Goal: Information Seeking & Learning: Learn about a topic

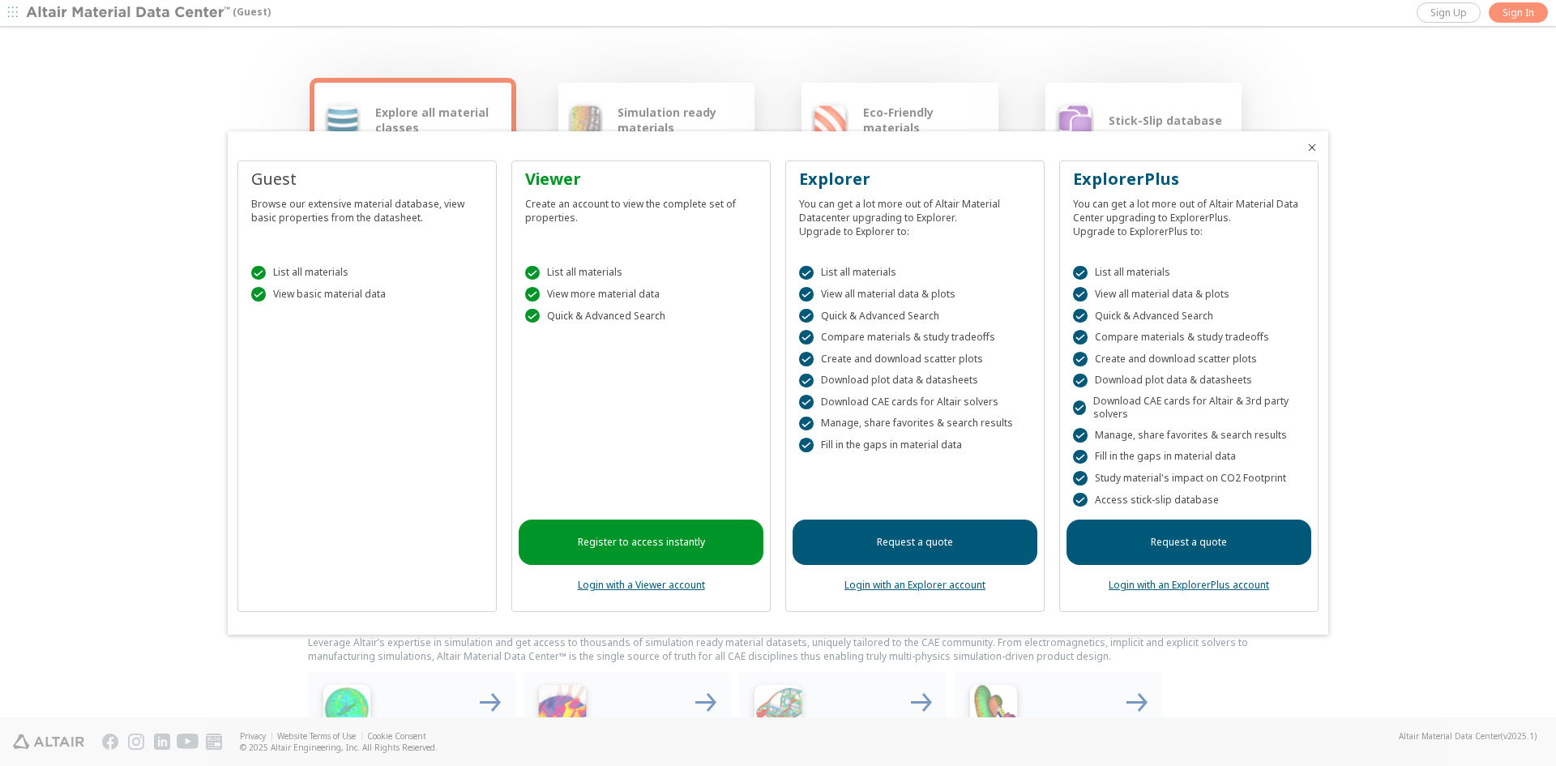
click at [1313, 148] on icon "Close" at bounding box center [1311, 147] width 13 height 13
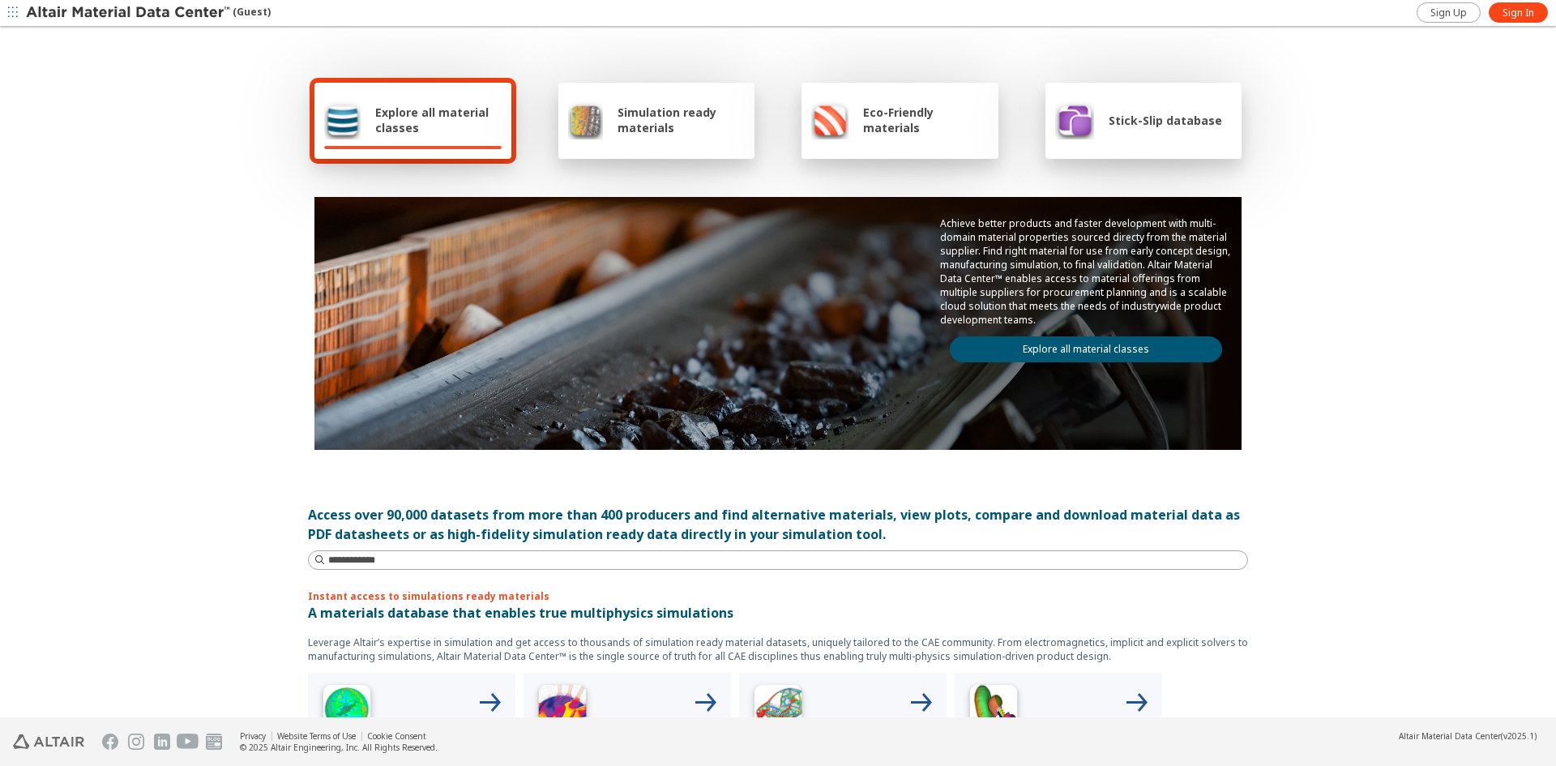
click at [1356, 308] on div "Explore all material classes Simulation ready materials Eco-Friendly materials …" at bounding box center [778, 372] width 1556 height 689
click at [654, 147] on div at bounding box center [656, 147] width 177 height 3
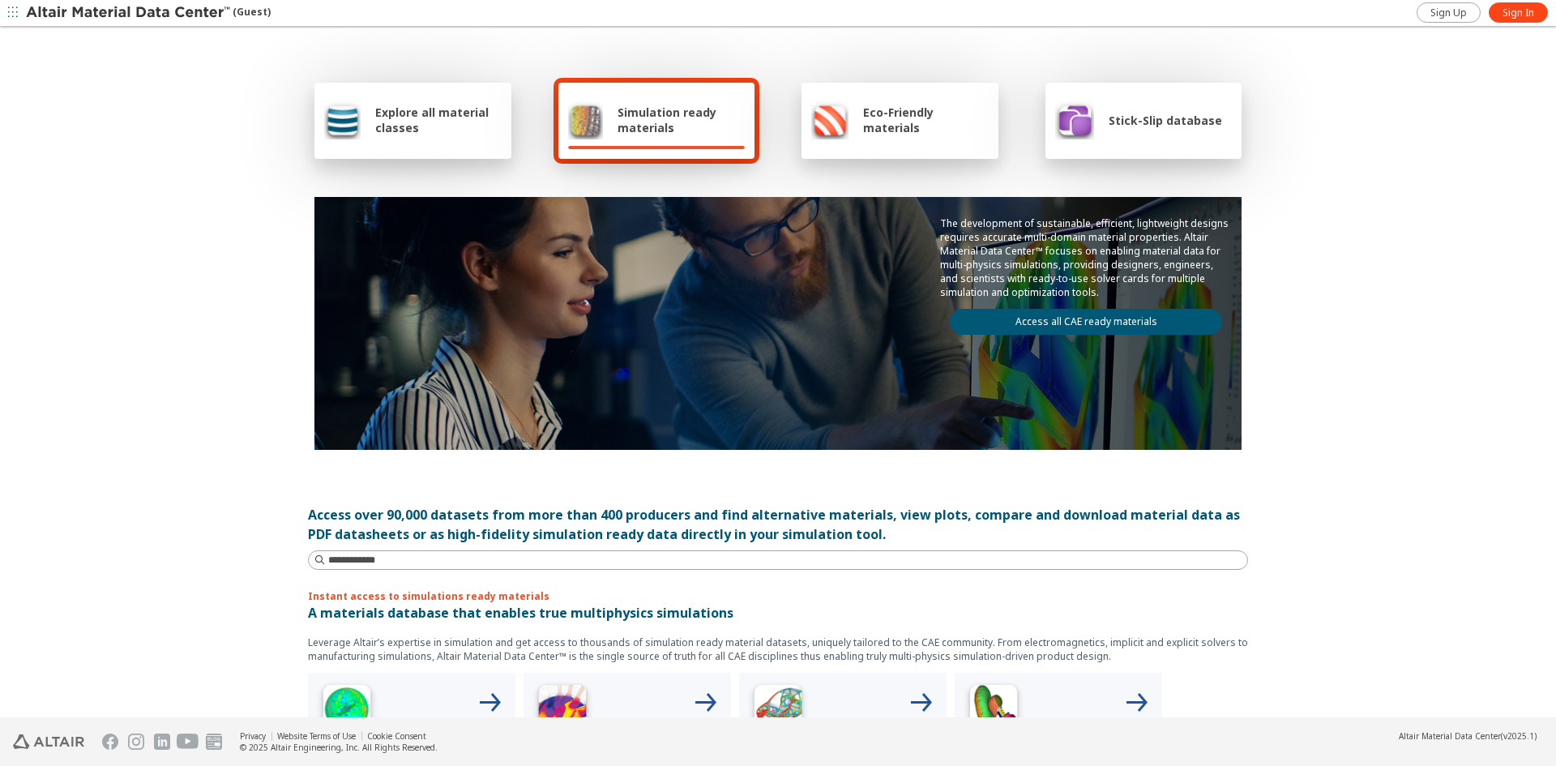
click at [927, 150] on div "Eco-Friendly materials" at bounding box center [899, 121] width 197 height 76
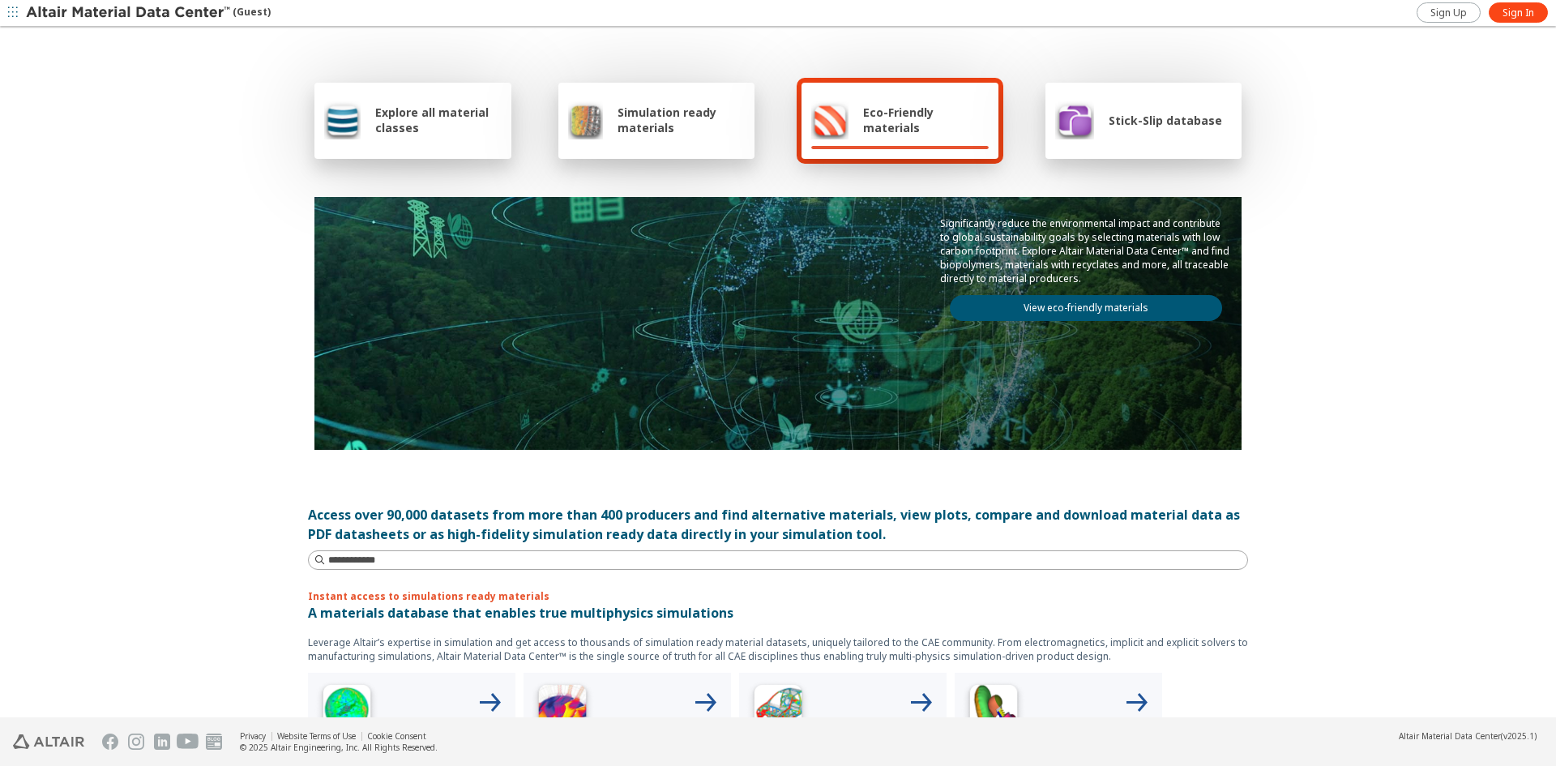
click at [1254, 580] on div "Explore all material classes Simulation ready materials Eco-Friendly materials …" at bounding box center [778, 372] width 972 height 689
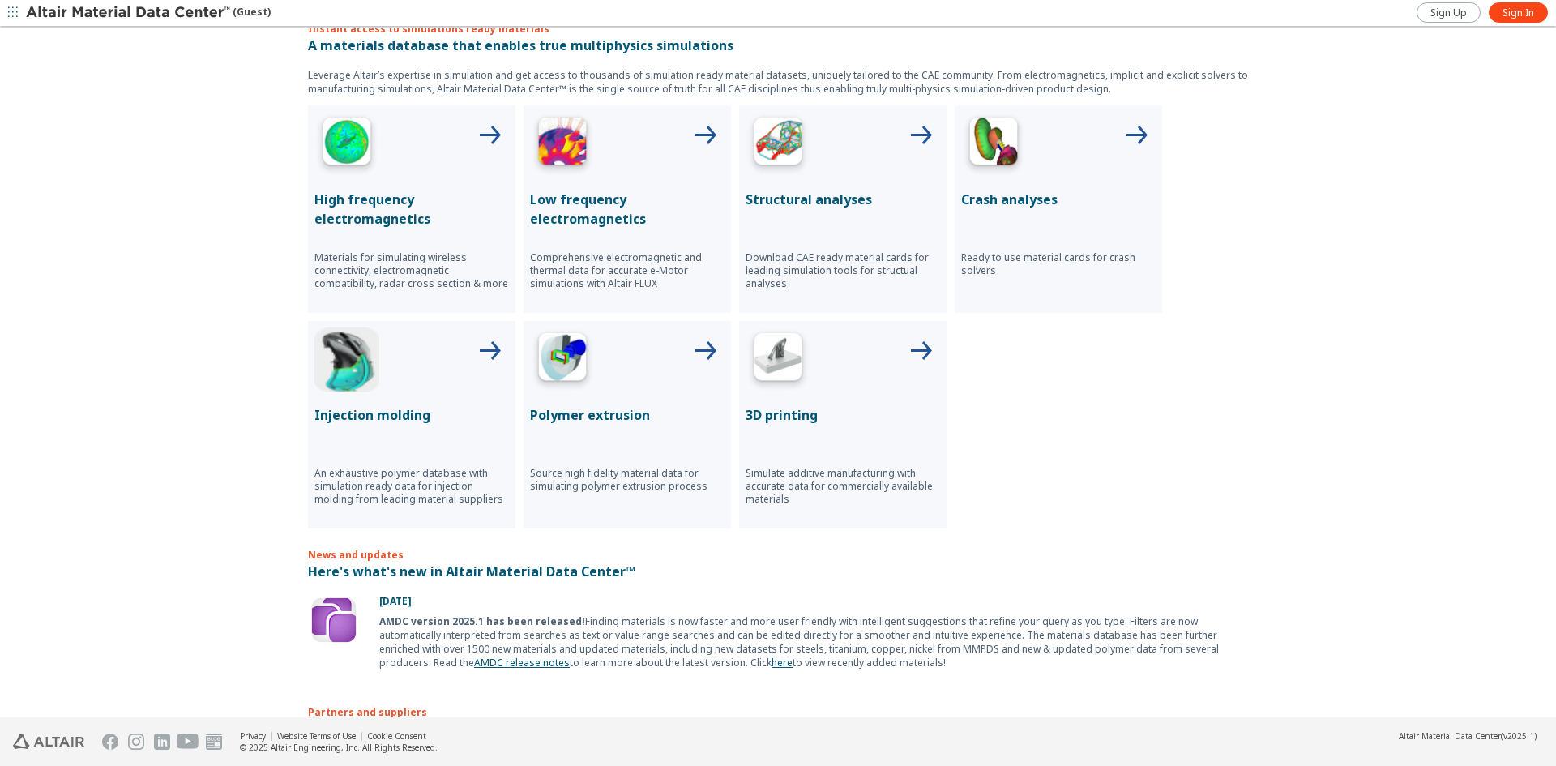
scroll to position [729, 0]
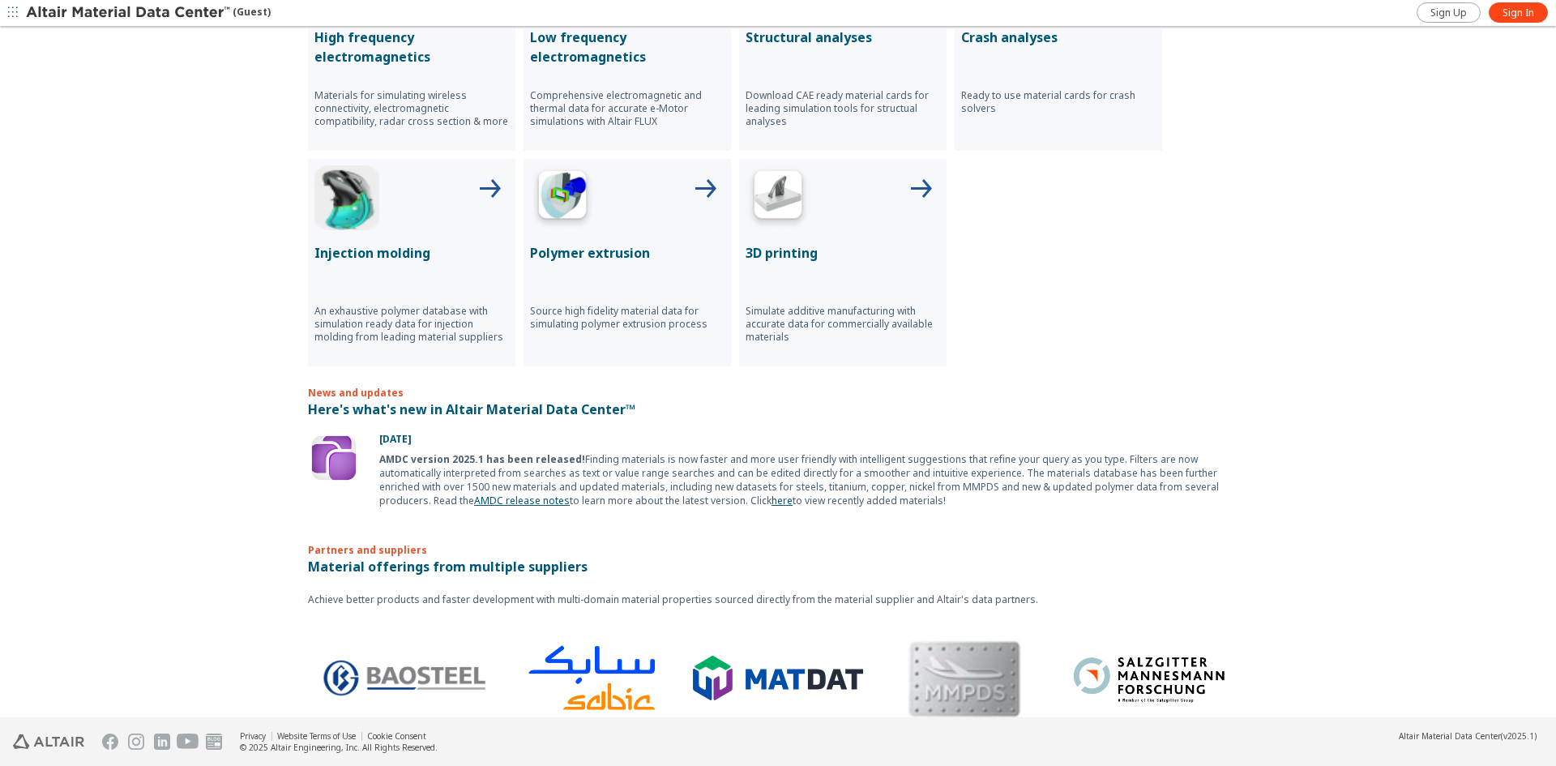
click at [1176, 292] on div "High frequency electromagnetics Materials for simulating wireless connectivity,…" at bounding box center [778, 154] width 940 height 423
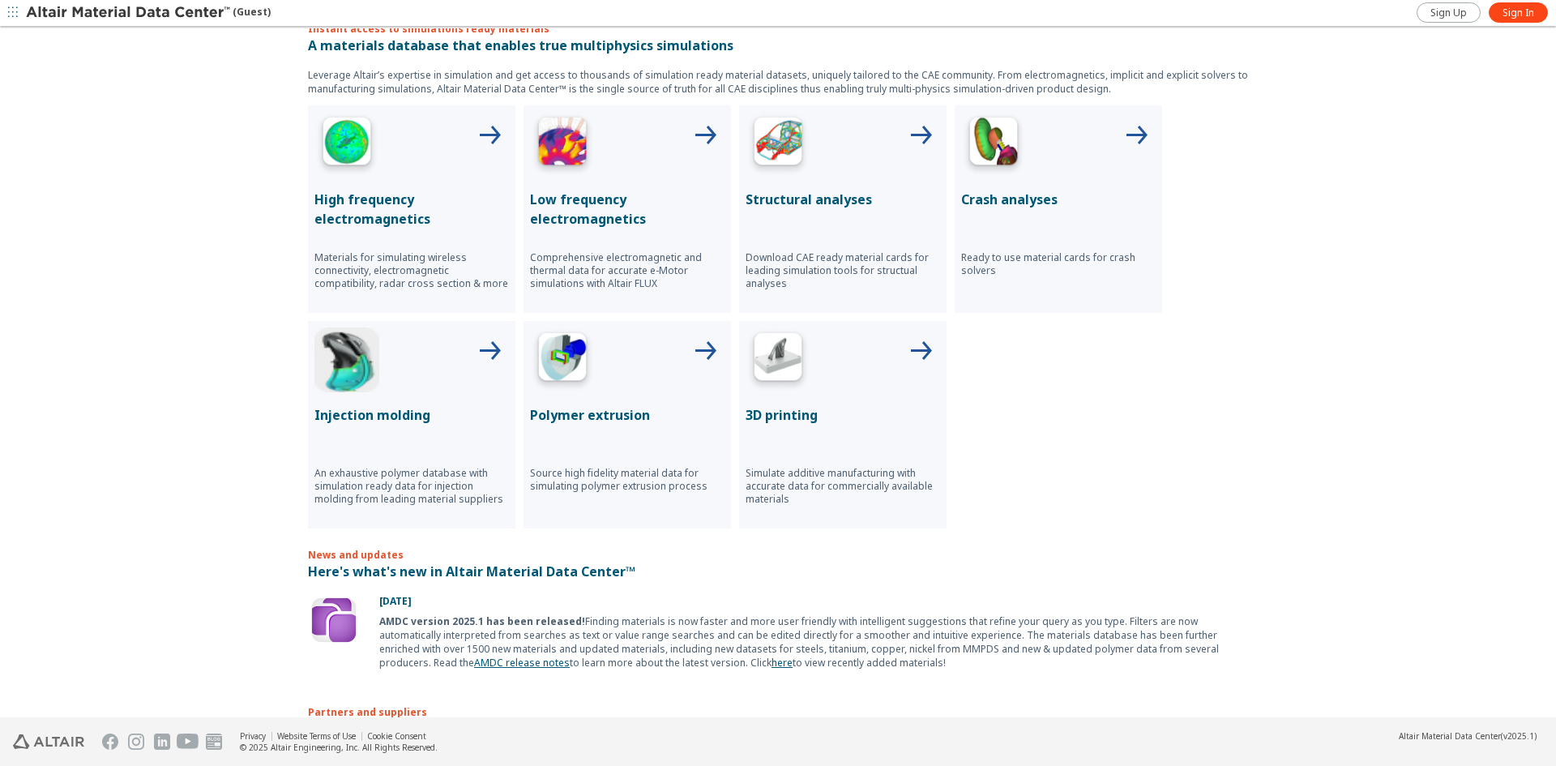
scroll to position [243, 0]
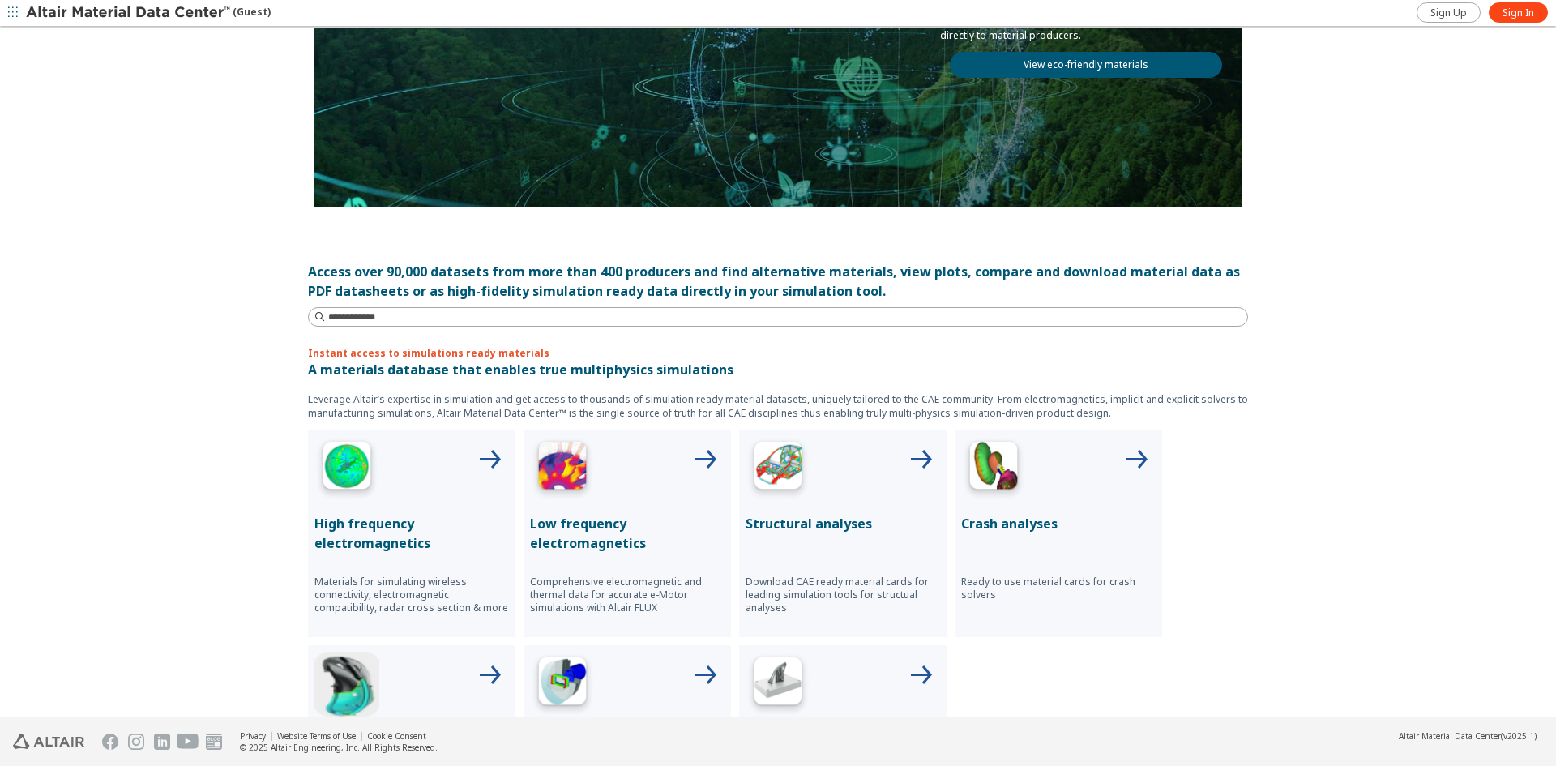
click at [775, 391] on div "Instant access to simulations ready materials A materials database that enables…" at bounding box center [778, 599] width 940 height 506
click at [916, 373] on p "A materials database that enables true multiphysics simulations" at bounding box center [778, 369] width 940 height 19
click at [1000, 374] on p "A materials database that enables true multiphysics simulations" at bounding box center [778, 369] width 940 height 19
click at [1084, 407] on p "Leverage Altair’s expertise in simulation and get access to thousands of simula…" at bounding box center [778, 406] width 940 height 28
click at [1046, 438] on div at bounding box center [1058, 468] width 194 height 65
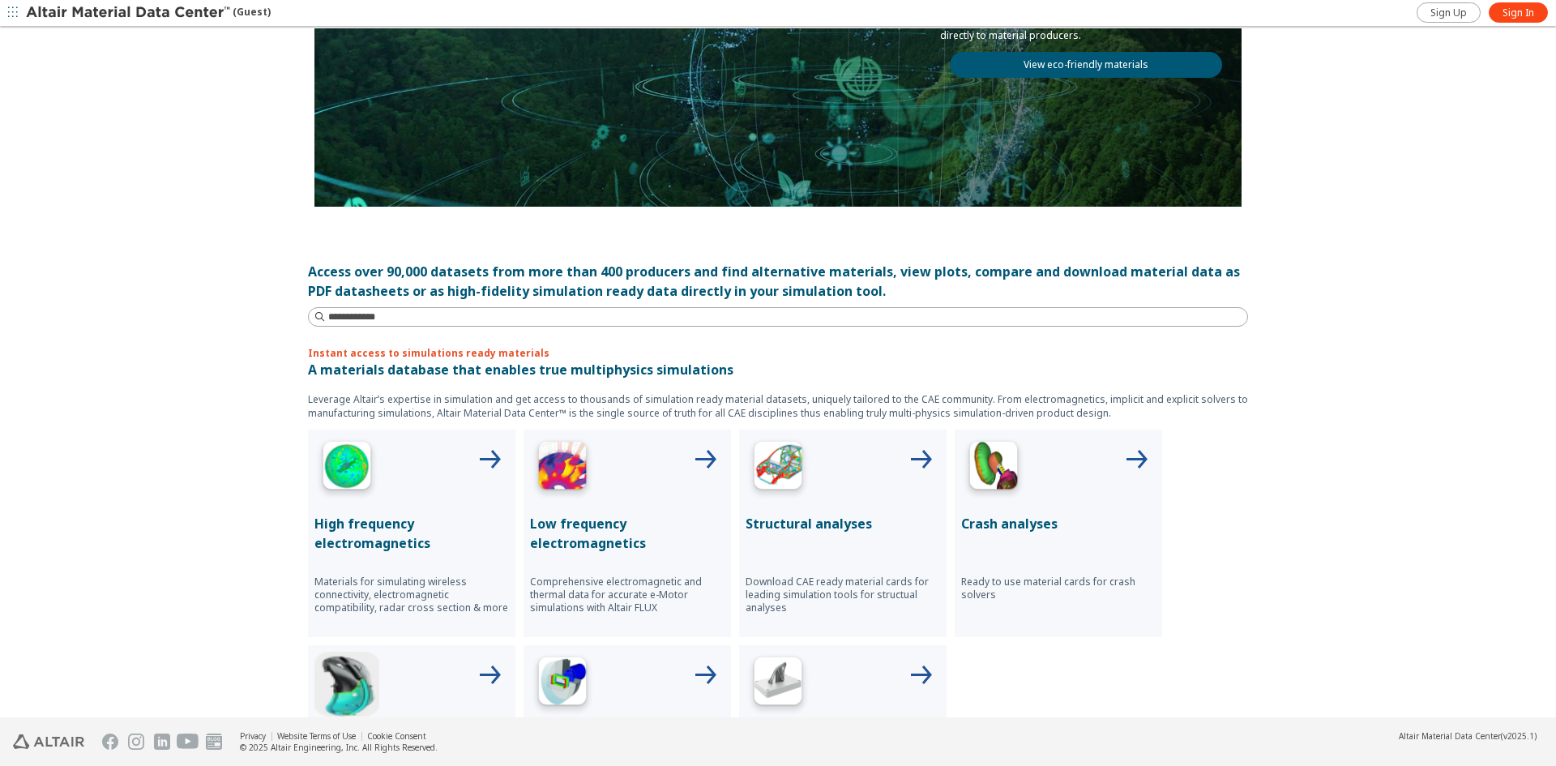
click at [1020, 423] on div "Instant access to simulations ready materials A materials database that enables…" at bounding box center [778, 599] width 940 height 506
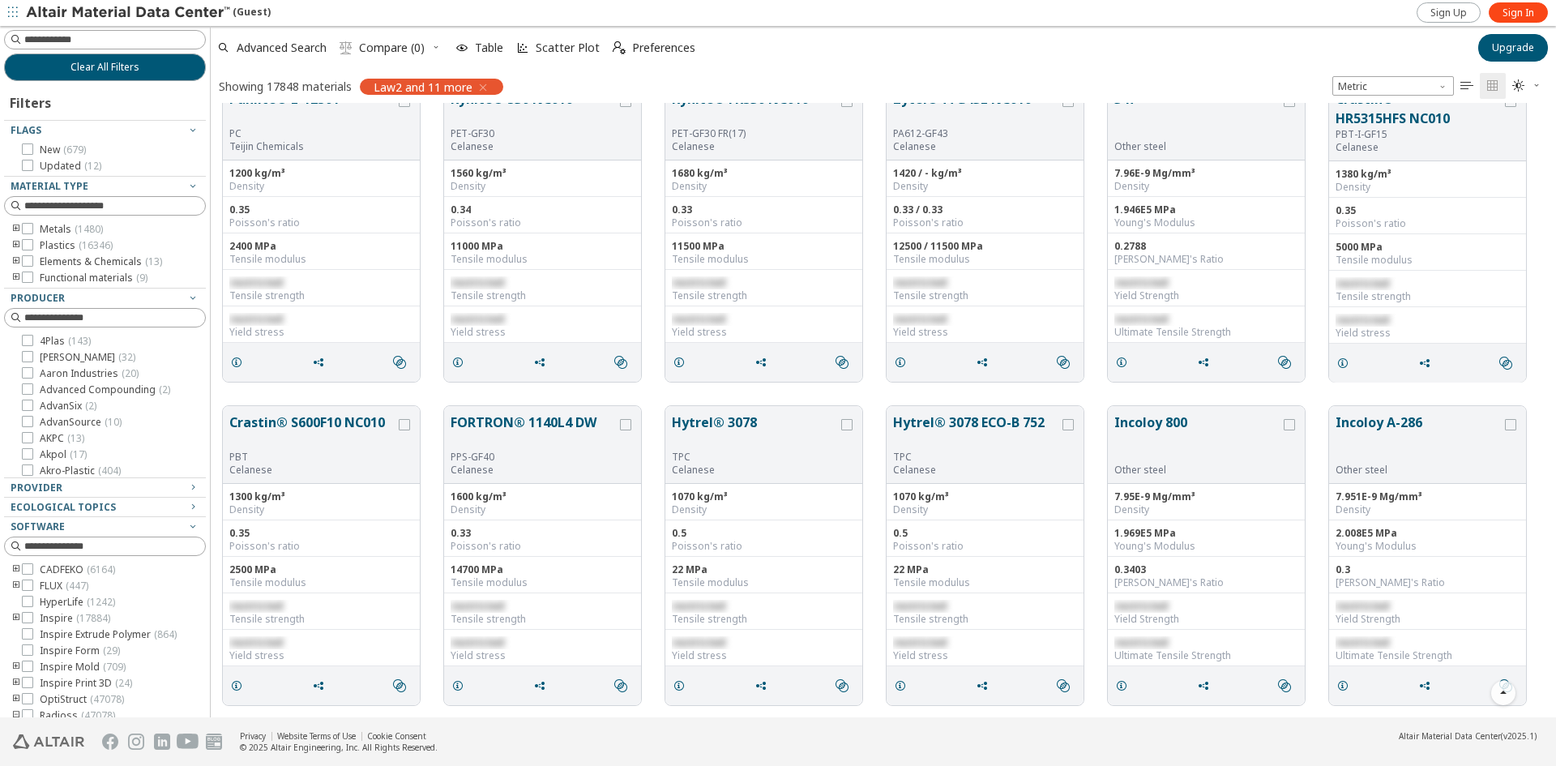
scroll to position [5527, 0]
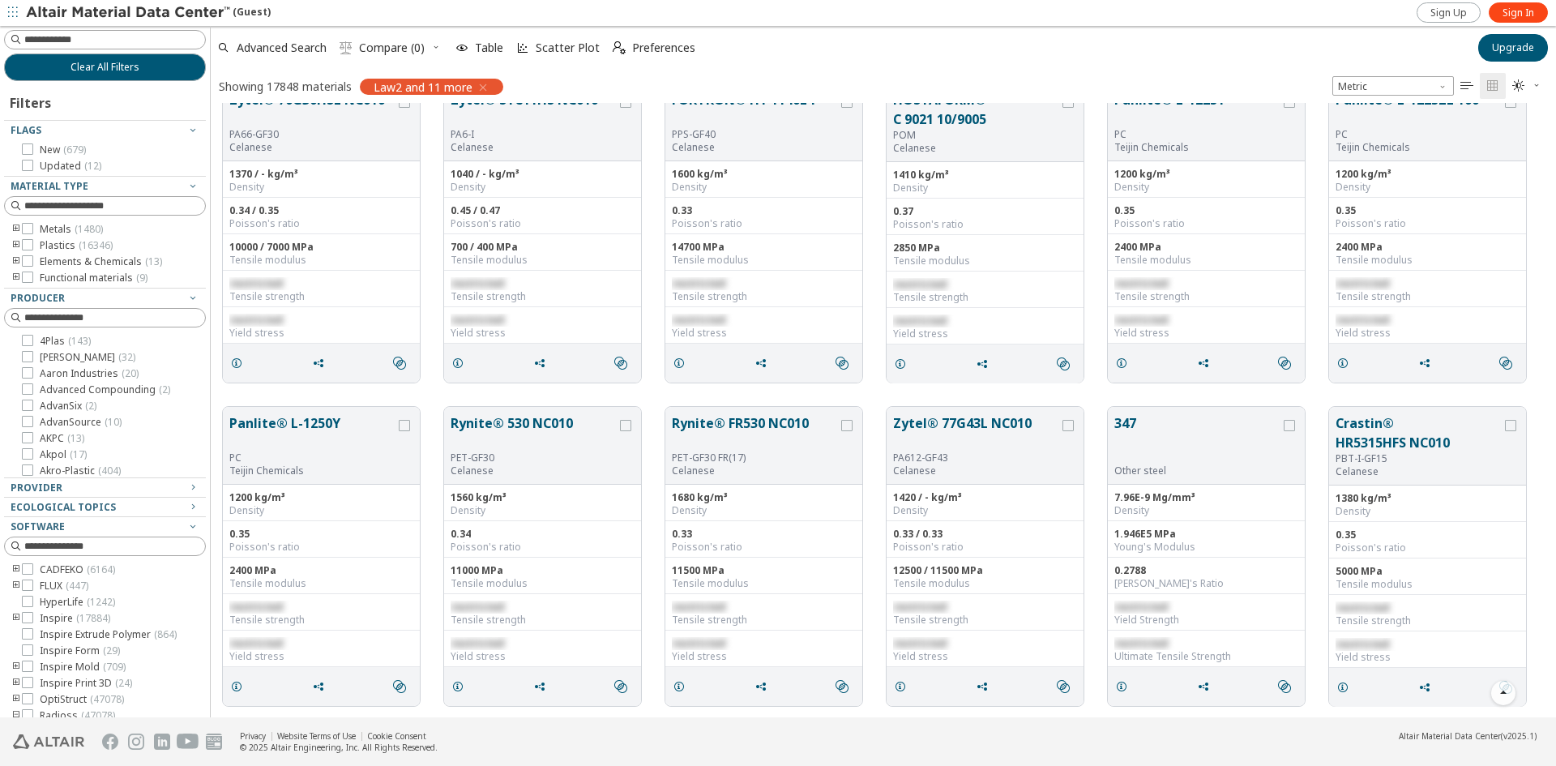
click at [17, 244] on icon "toogle group" at bounding box center [16, 245] width 11 height 13
click at [37, 258] on icon "toogle group" at bounding box center [40, 261] width 11 height 13
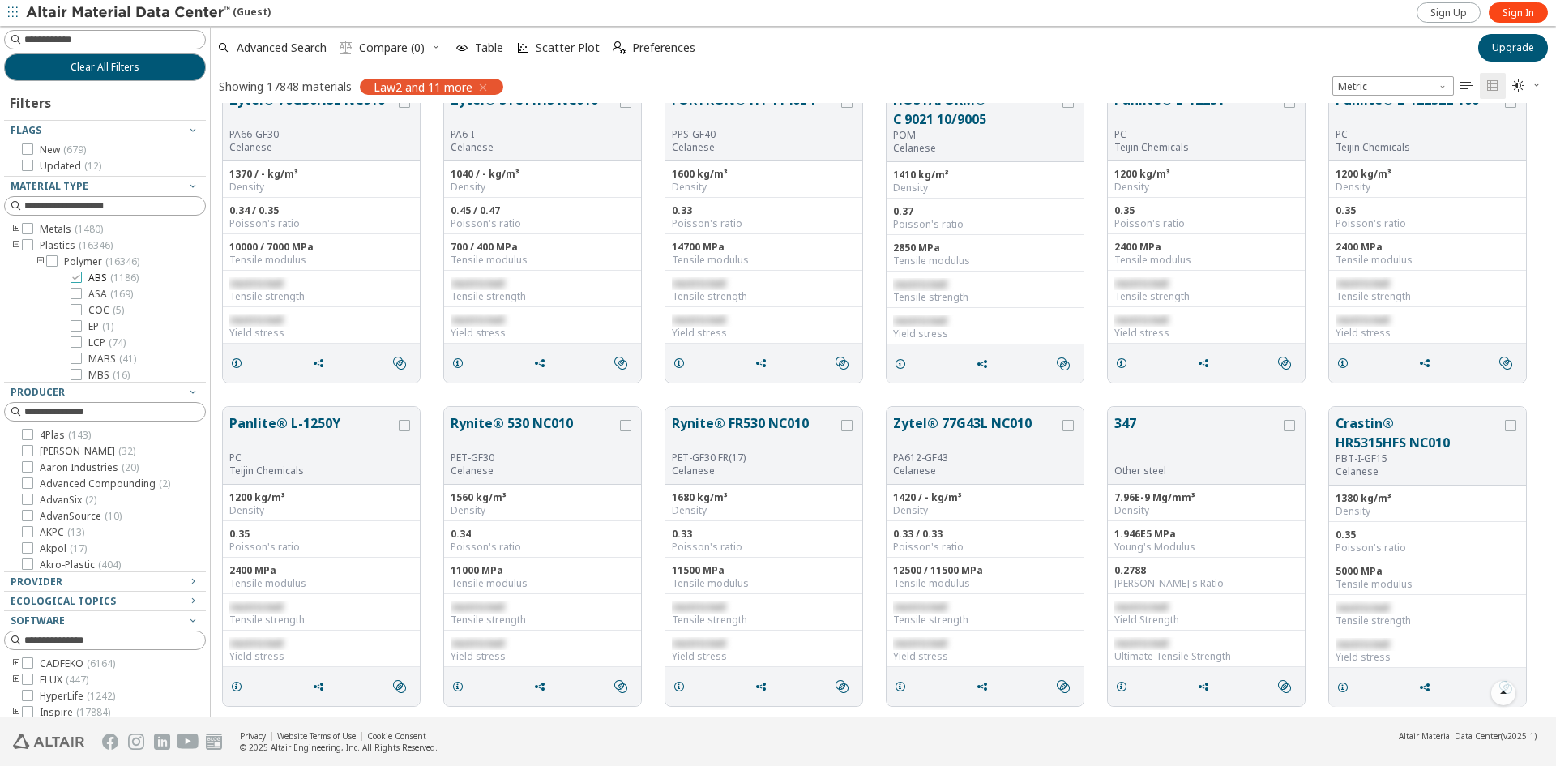
click at [81, 281] on div at bounding box center [75, 276] width 11 height 11
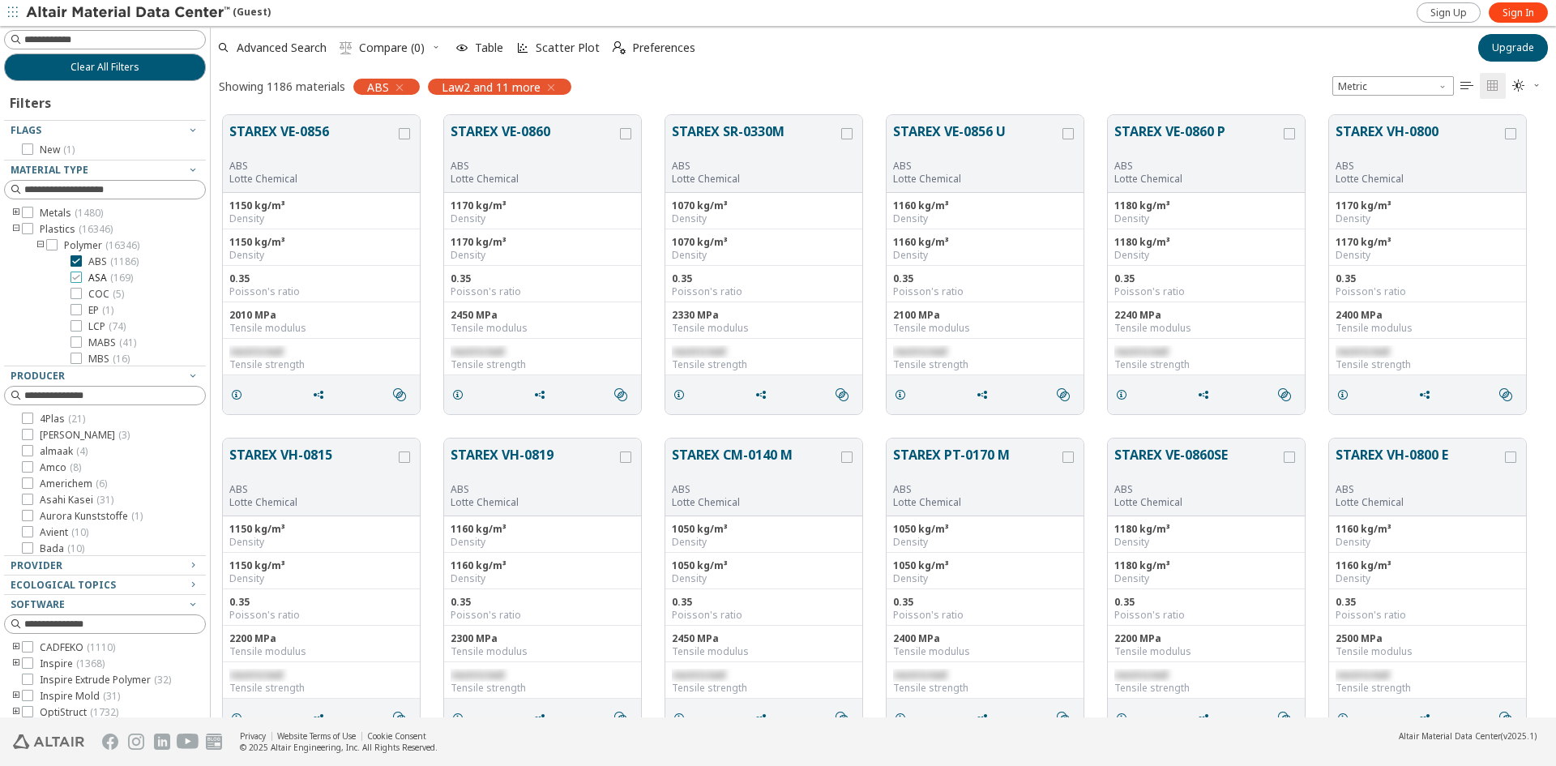
click at [77, 278] on icon at bounding box center [75, 276] width 11 height 11
click at [895, 394] on icon "grid" at bounding box center [900, 393] width 13 height 13
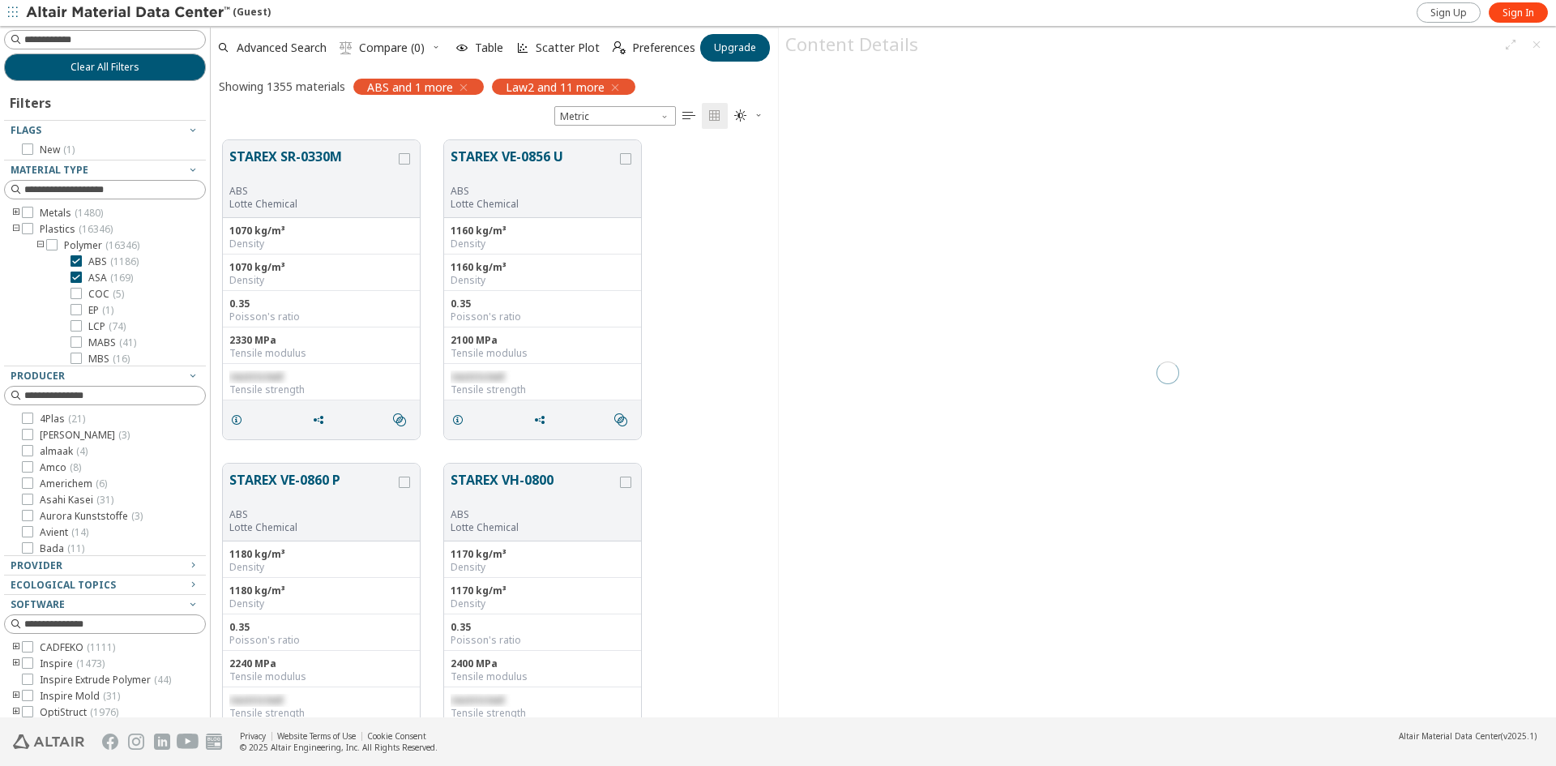
scroll to position [576, 555]
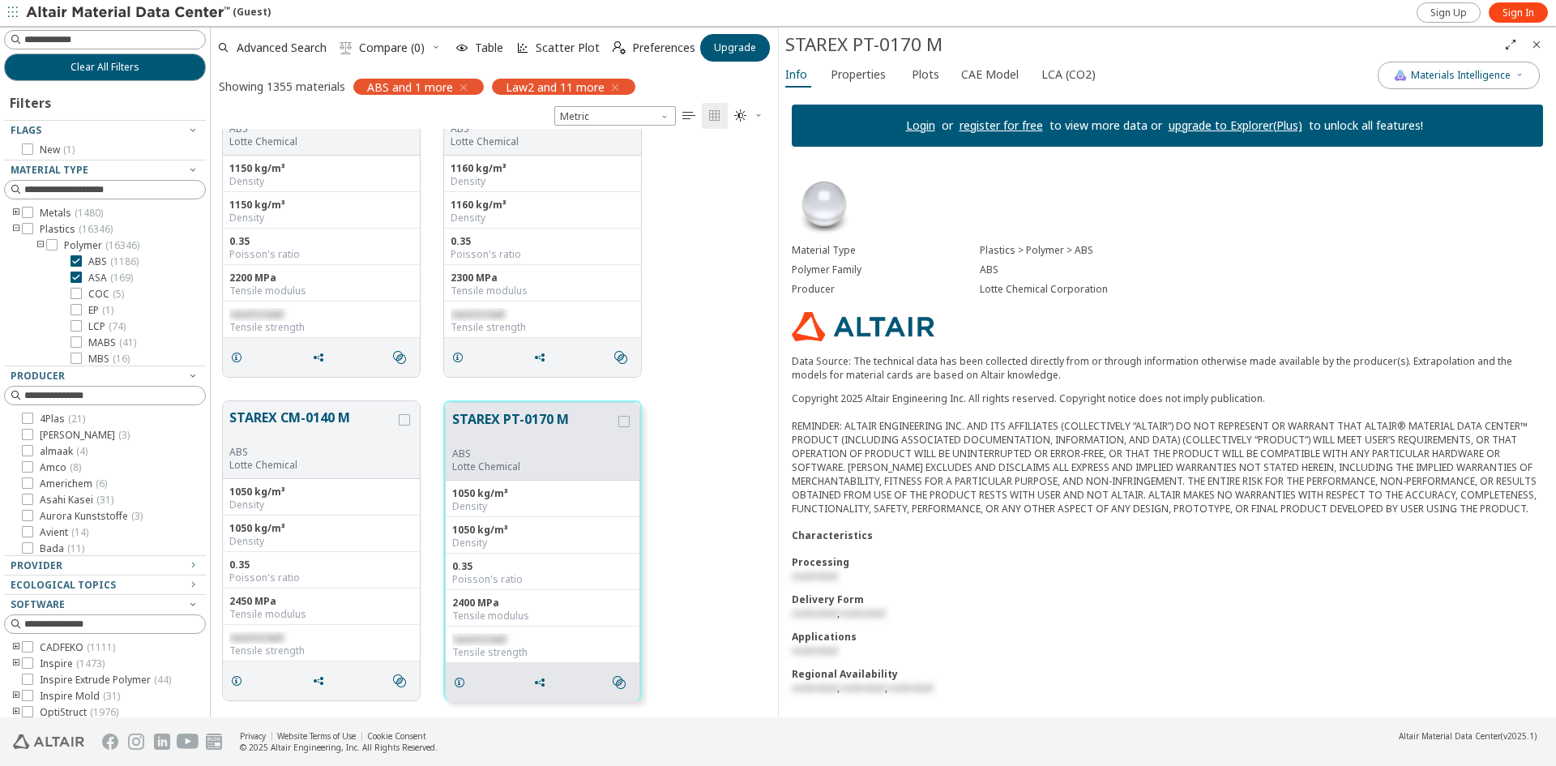
click at [1240, 494] on div "Copyright 2025 Altair Engineering Inc. All rights reserved. Copyright notice do…" at bounding box center [1167, 453] width 751 height 124
click at [1431, 271] on div "ABS" at bounding box center [1261, 269] width 563 height 13
click at [1507, 46] on icon "Full Screen" at bounding box center [1510, 44] width 13 height 13
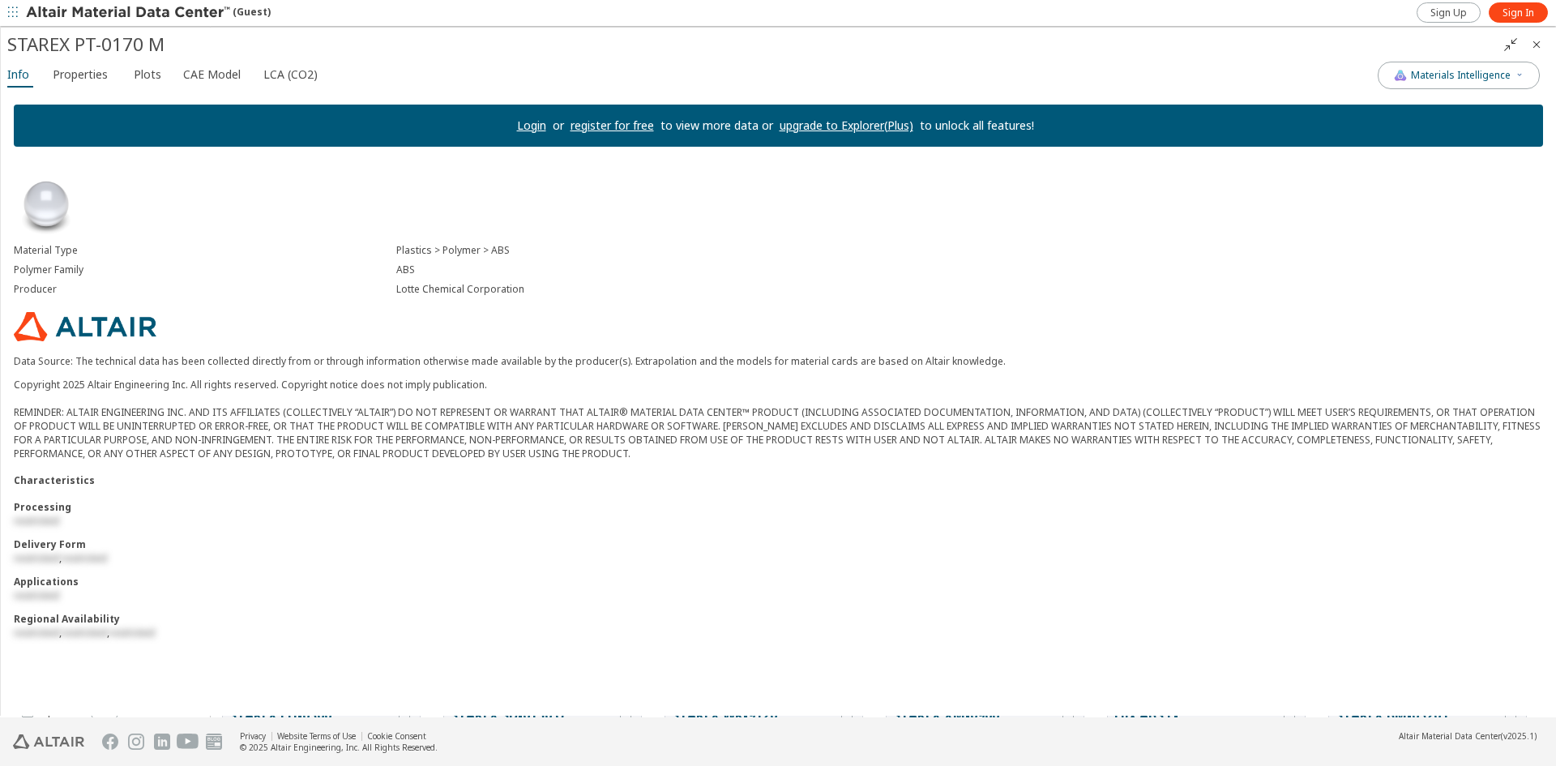
scroll to position [602, 1333]
click at [1193, 433] on div "Copyright 2025 Altair Engineering Inc. All rights reserved. Copyright notice do…" at bounding box center [778, 419] width 1529 height 83
click at [1506, 43] on icon "" at bounding box center [1510, 44] width 13 height 13
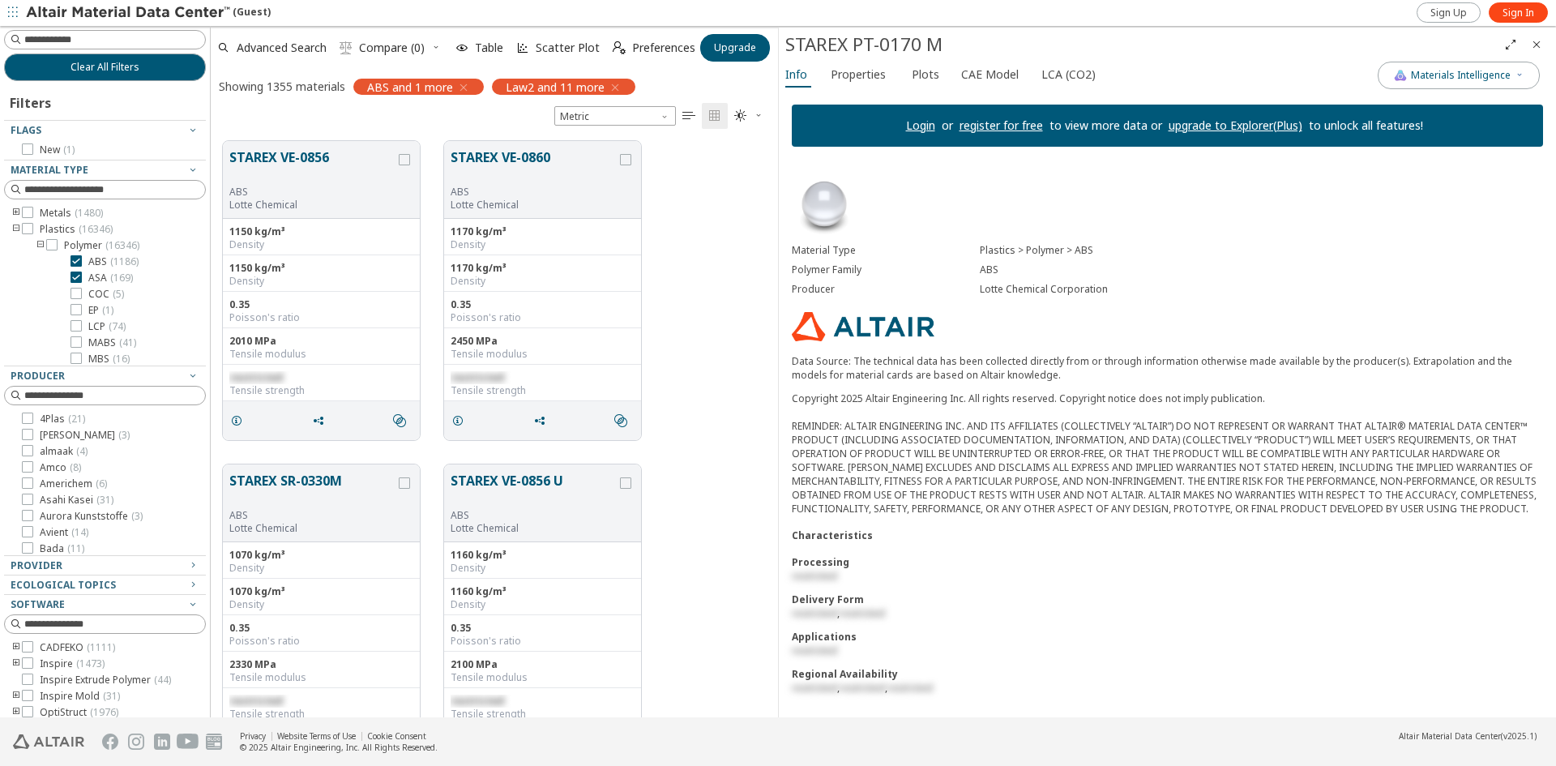
scroll to position [14, 0]
